Goal: Information Seeking & Learning: Learn about a topic

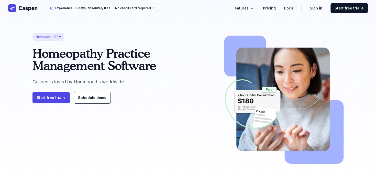
click at [272, 9] on link "Pricing" at bounding box center [269, 8] width 13 height 6
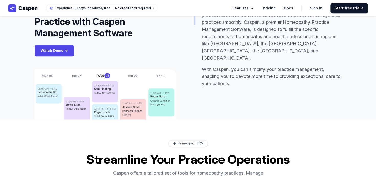
scroll to position [215, 0]
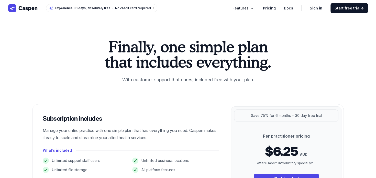
click at [248, 10] on span "Features" at bounding box center [241, 8] width 16 height 6
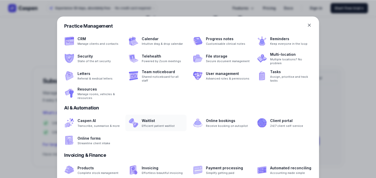
scroll to position [38, 0]
click at [221, 172] on span at bounding box center [220, 170] width 61 height 16
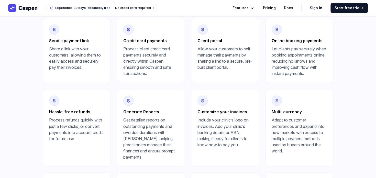
scroll to position [346, 0]
click at [273, 9] on link "Pricing" at bounding box center [269, 8] width 13 height 6
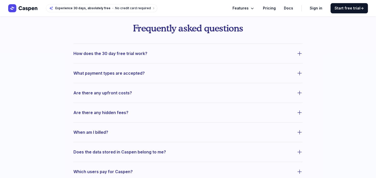
scroll to position [207, 0]
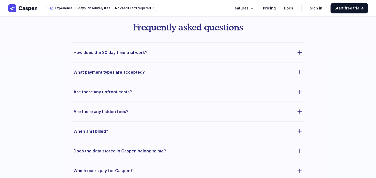
click at [300, 92] on icon "button" at bounding box center [300, 92] width 6 height 6
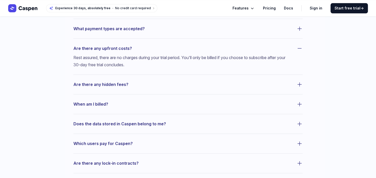
scroll to position [252, 0]
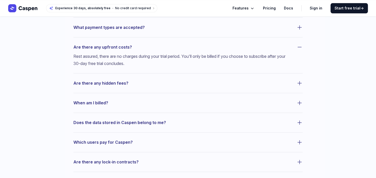
click at [300, 84] on icon "button" at bounding box center [300, 83] width 6 height 6
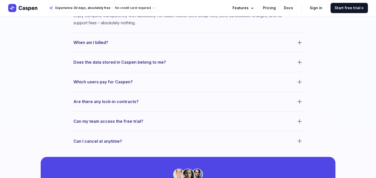
scroll to position [330, 0]
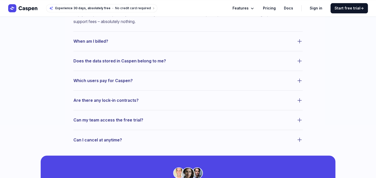
click at [300, 81] on icon "button" at bounding box center [300, 81] width 6 height 6
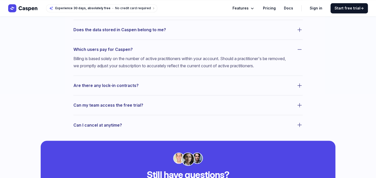
scroll to position [362, 0]
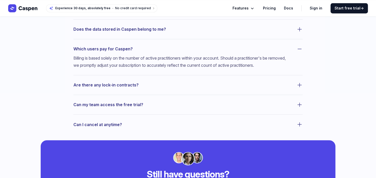
click at [299, 83] on icon "button" at bounding box center [300, 85] width 6 height 6
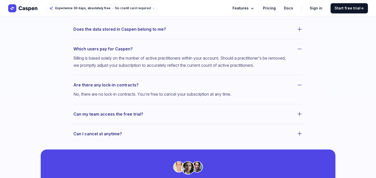
click at [299, 83] on icon "button" at bounding box center [300, 85] width 6 height 6
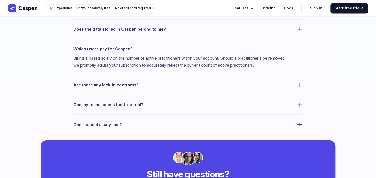
click at [299, 83] on icon "button" at bounding box center [300, 85] width 6 height 6
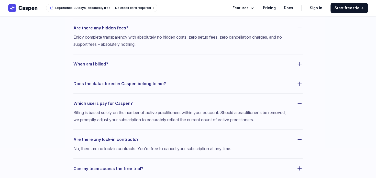
scroll to position [304, 0]
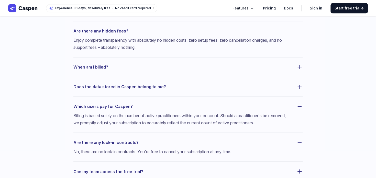
click at [299, 67] on icon "button" at bounding box center [300, 67] width 4 height 4
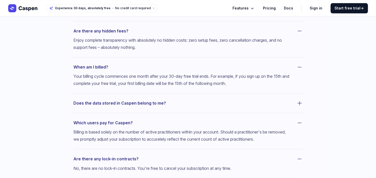
scroll to position [302, 0]
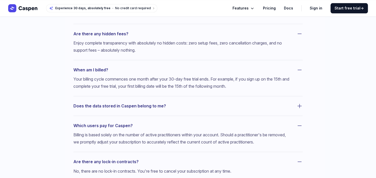
click at [302, 107] on icon "button" at bounding box center [300, 106] width 6 height 6
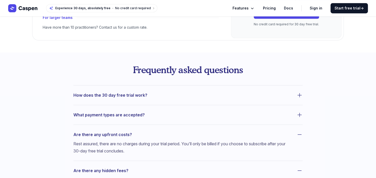
scroll to position [164, 0]
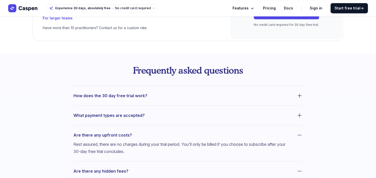
click at [289, 10] on link "Docs" at bounding box center [288, 8] width 9 height 6
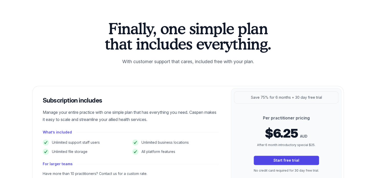
scroll to position [0, 0]
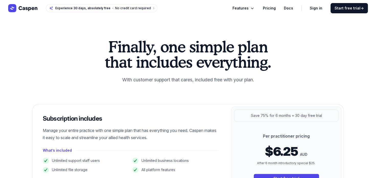
click at [247, 8] on span "Features" at bounding box center [241, 8] width 16 height 6
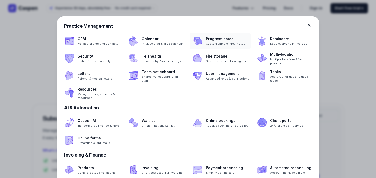
click at [219, 41] on span at bounding box center [220, 41] width 61 height 16
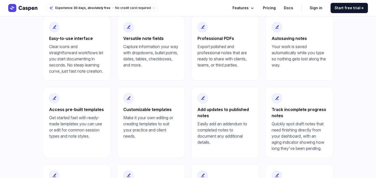
scroll to position [251, 0]
